Goal: Information Seeking & Learning: Find specific page/section

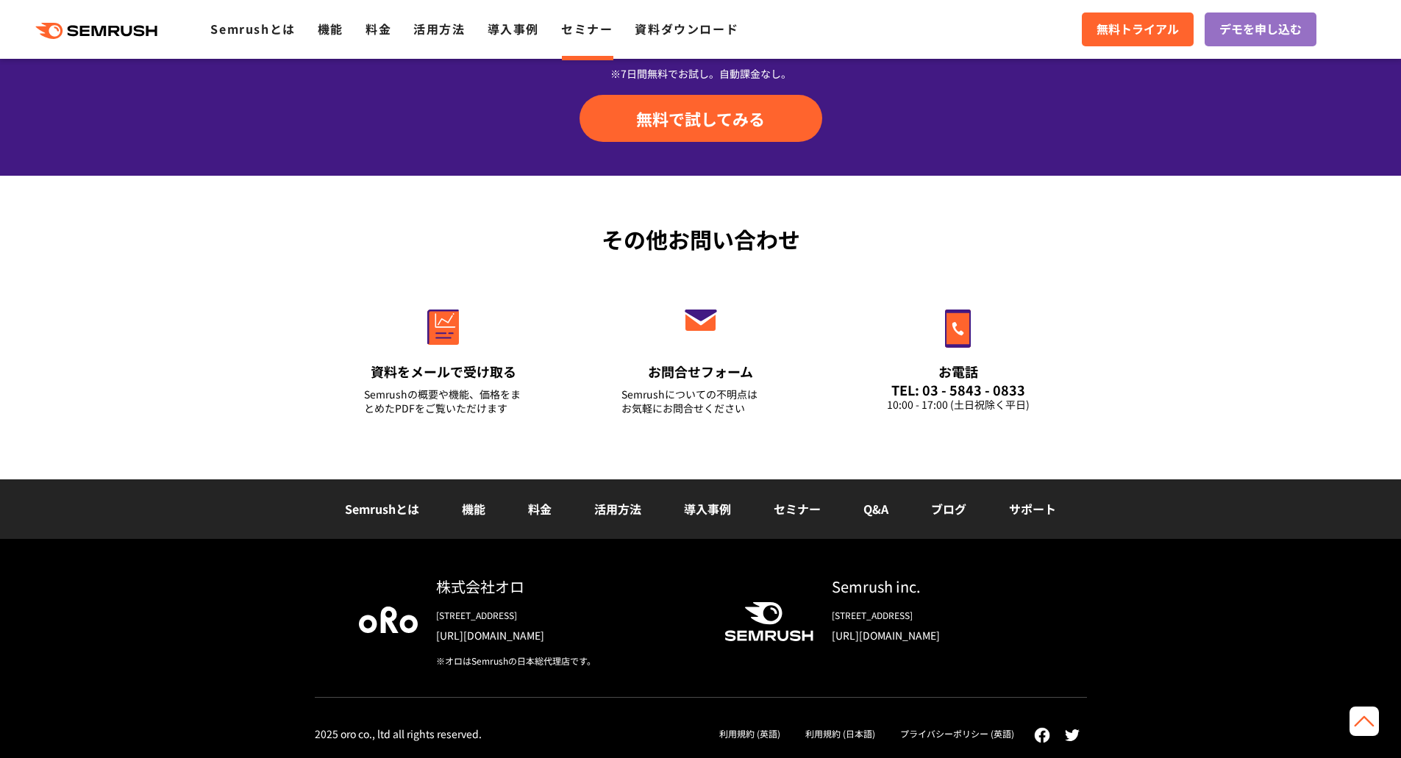
click at [1037, 519] on li "サポート" at bounding box center [1033, 509] width 90 height 19
click at [1037, 518] on li "サポート" at bounding box center [1033, 509] width 90 height 19
click at [1036, 509] on link "サポート" at bounding box center [1032, 509] width 47 height 18
click at [878, 508] on link "Q&A" at bounding box center [876, 509] width 25 height 18
